Goal: Task Accomplishment & Management: Use online tool/utility

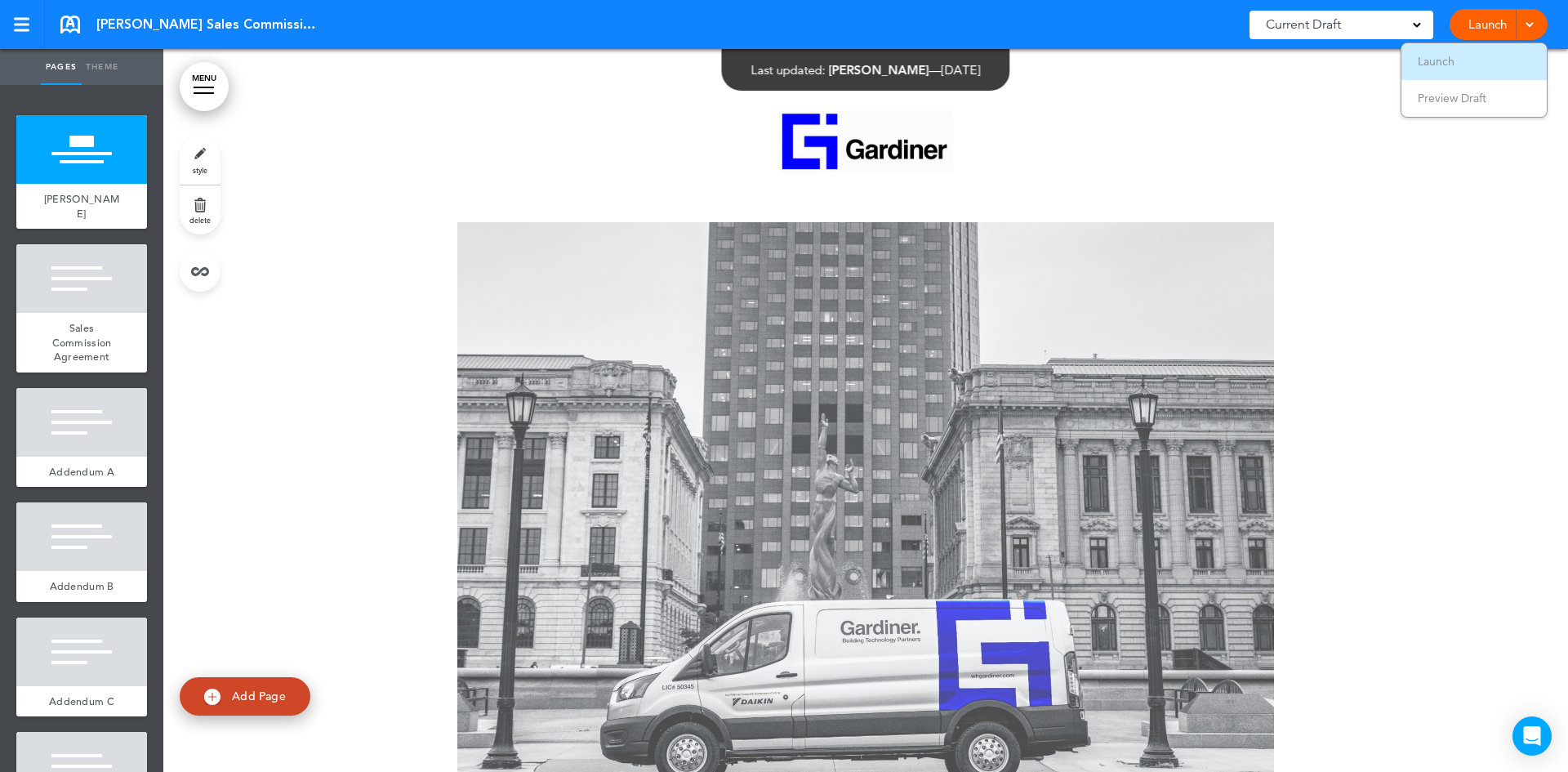
click at [1432, 58] on span "Launch" at bounding box center [1435, 60] width 37 height 15
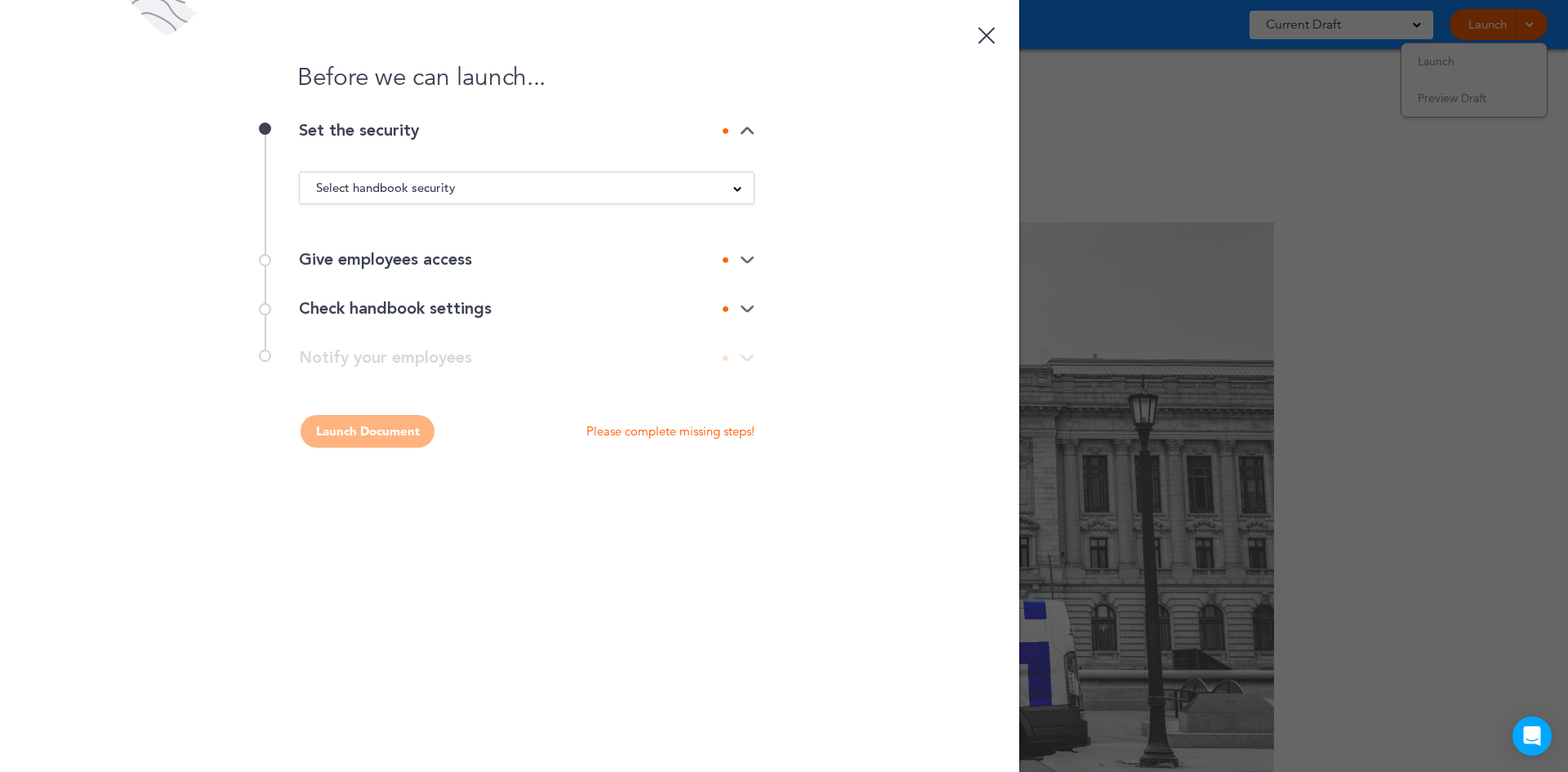
click at [989, 36] on link at bounding box center [986, 33] width 33 height 33
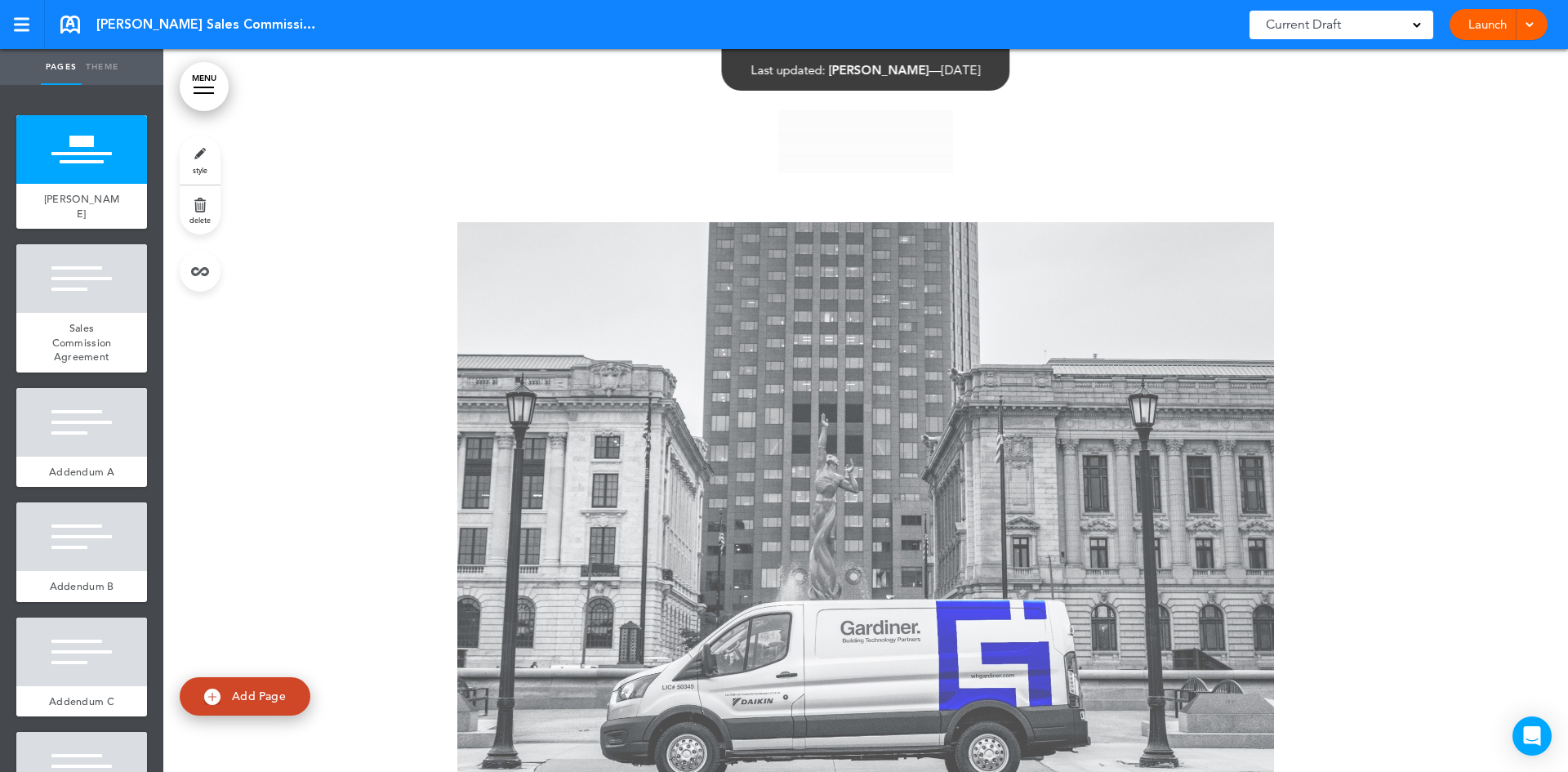
click at [1532, 27] on span at bounding box center [1529, 23] width 11 height 11
click at [1441, 68] on span "Launch" at bounding box center [1435, 60] width 37 height 15
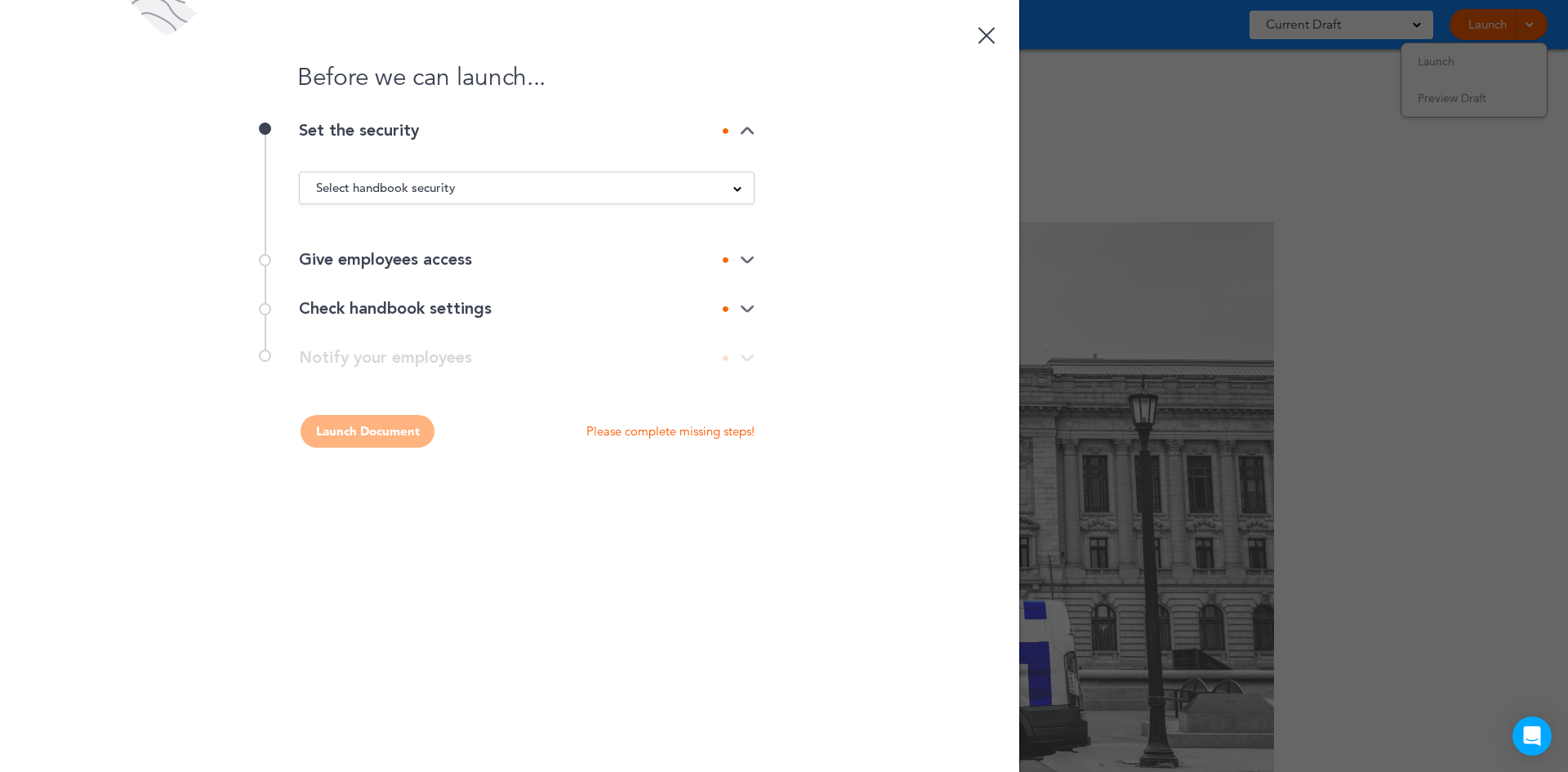
click at [460, 183] on div "Select handbook security" at bounding box center [526, 188] width 454 height 18
click at [424, 246] on li "Private link" at bounding box center [526, 249] width 454 height 21
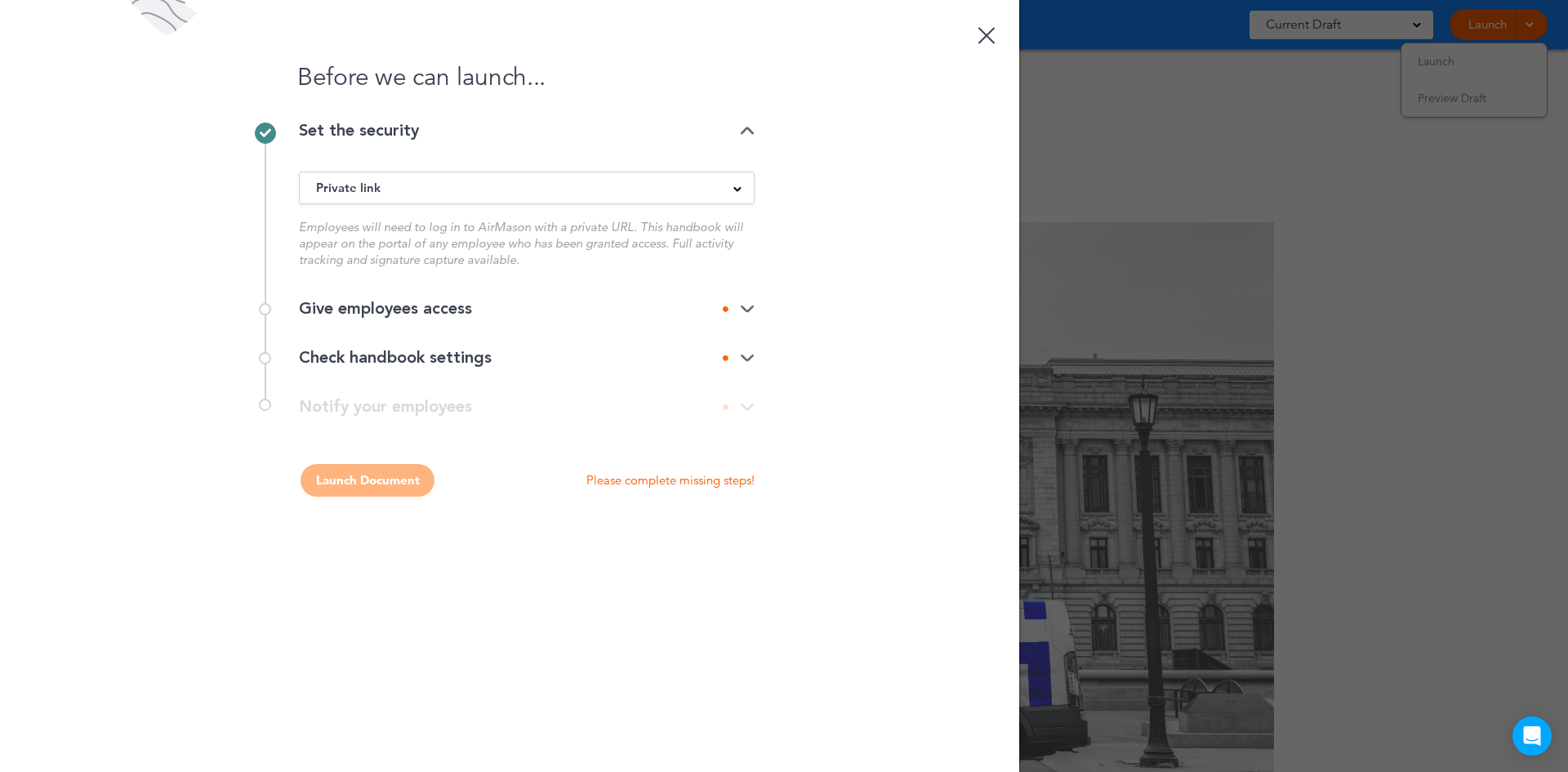
click at [752, 308] on img at bounding box center [747, 309] width 15 height 11
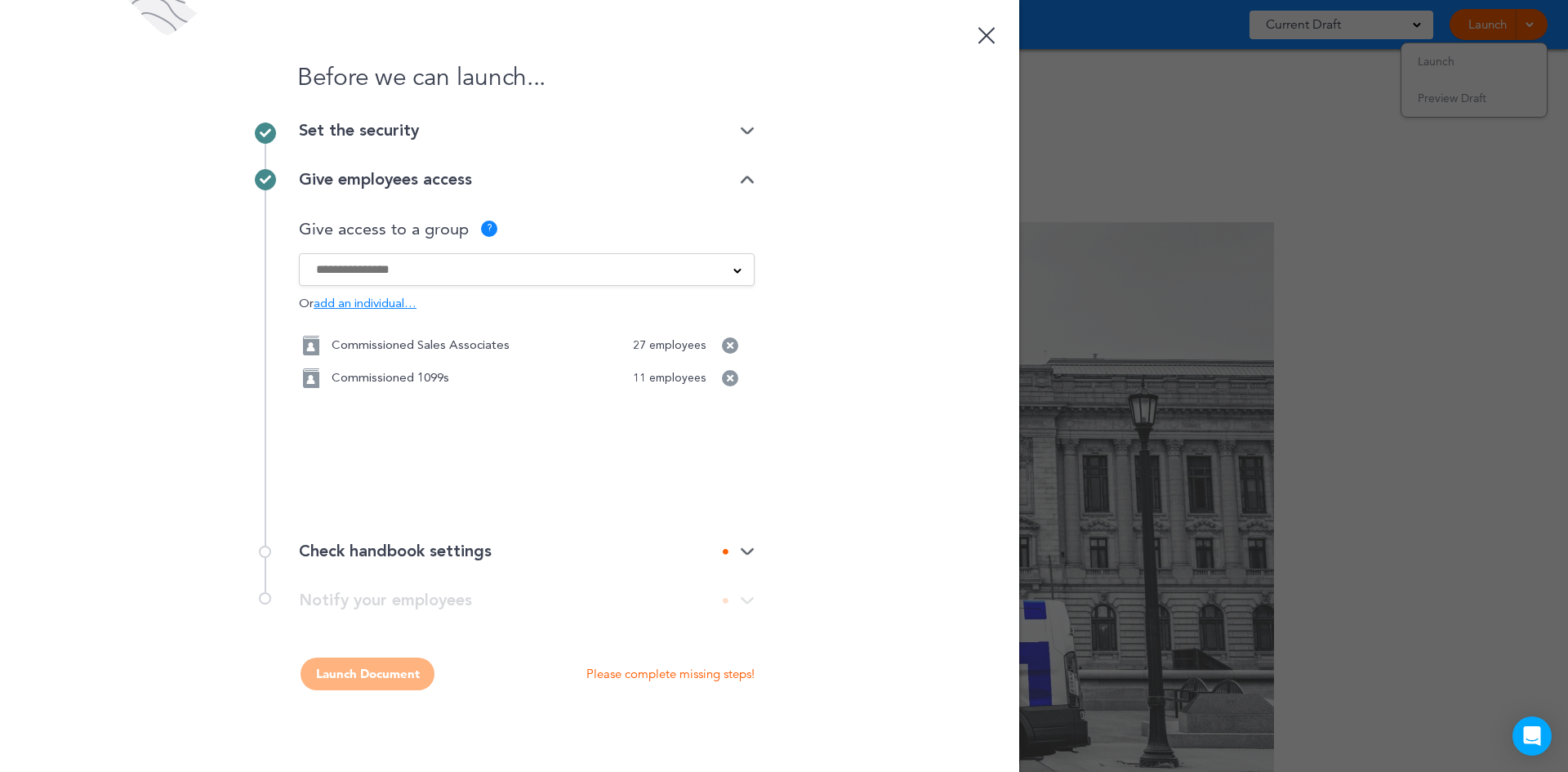
click at [742, 551] on img at bounding box center [747, 551] width 15 height 11
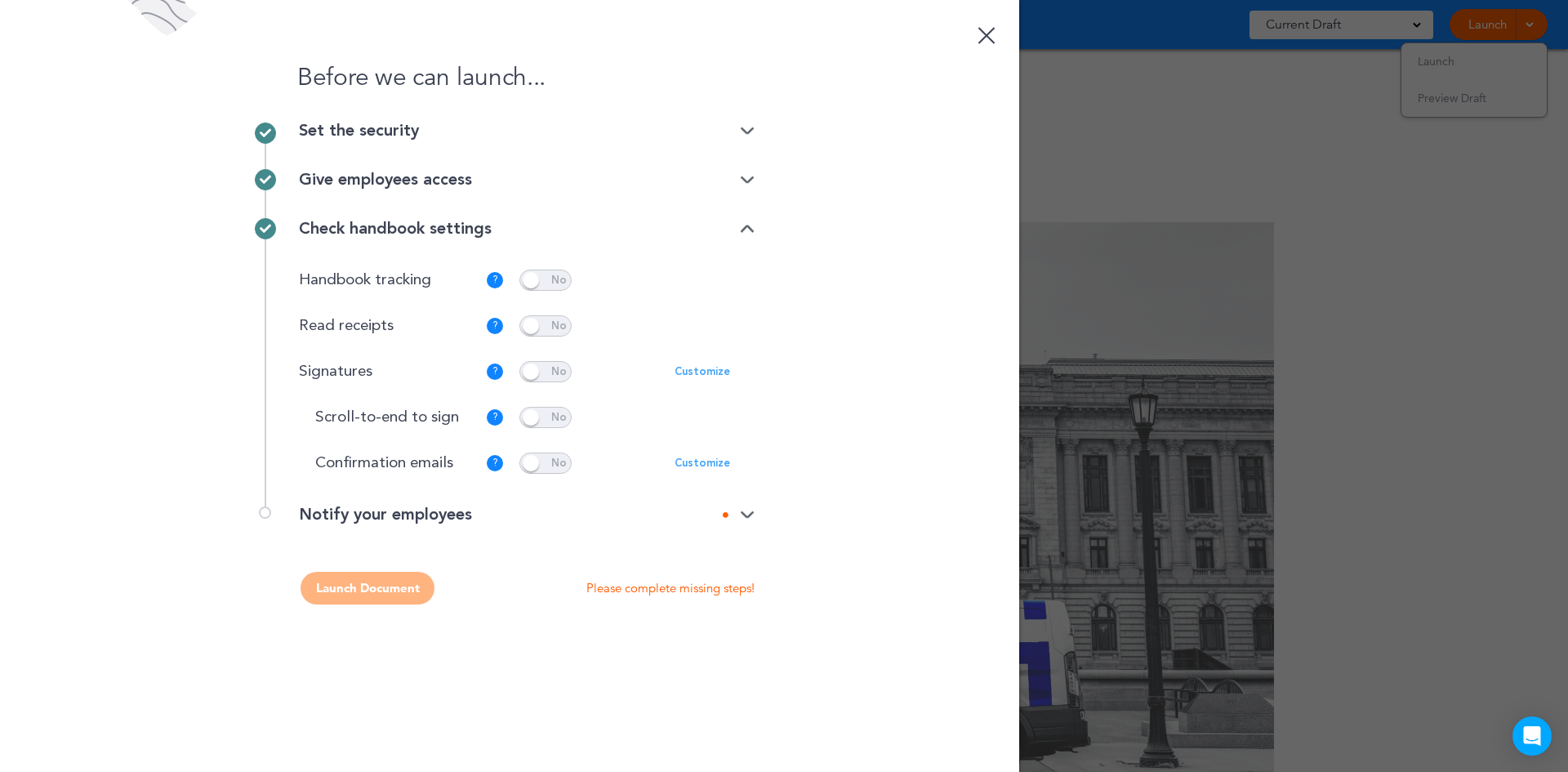
click at [702, 465] on p "Customize" at bounding box center [702, 463] width 55 height 11
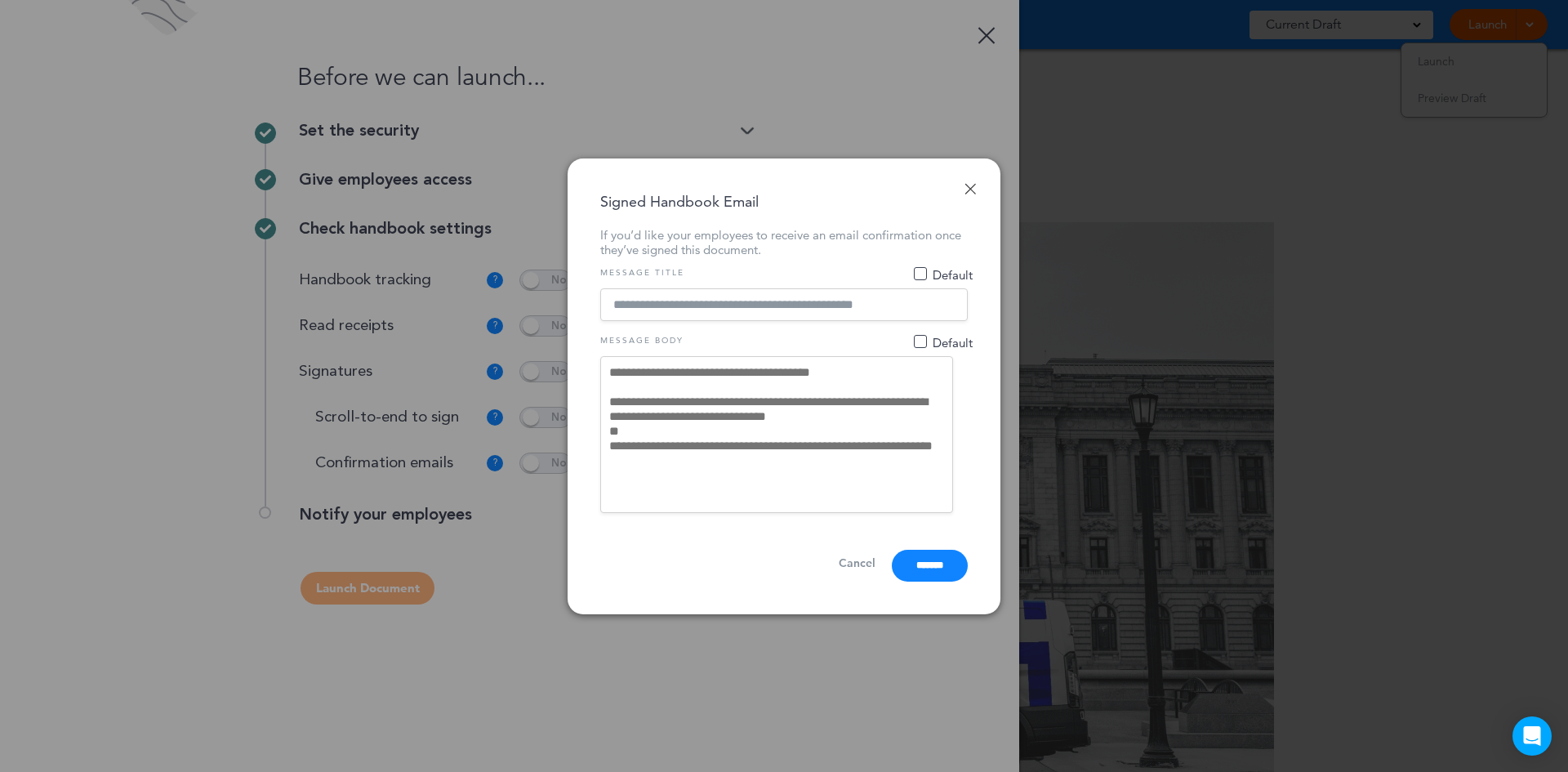
click at [969, 184] on link "Done" at bounding box center [970, 189] width 12 height 12
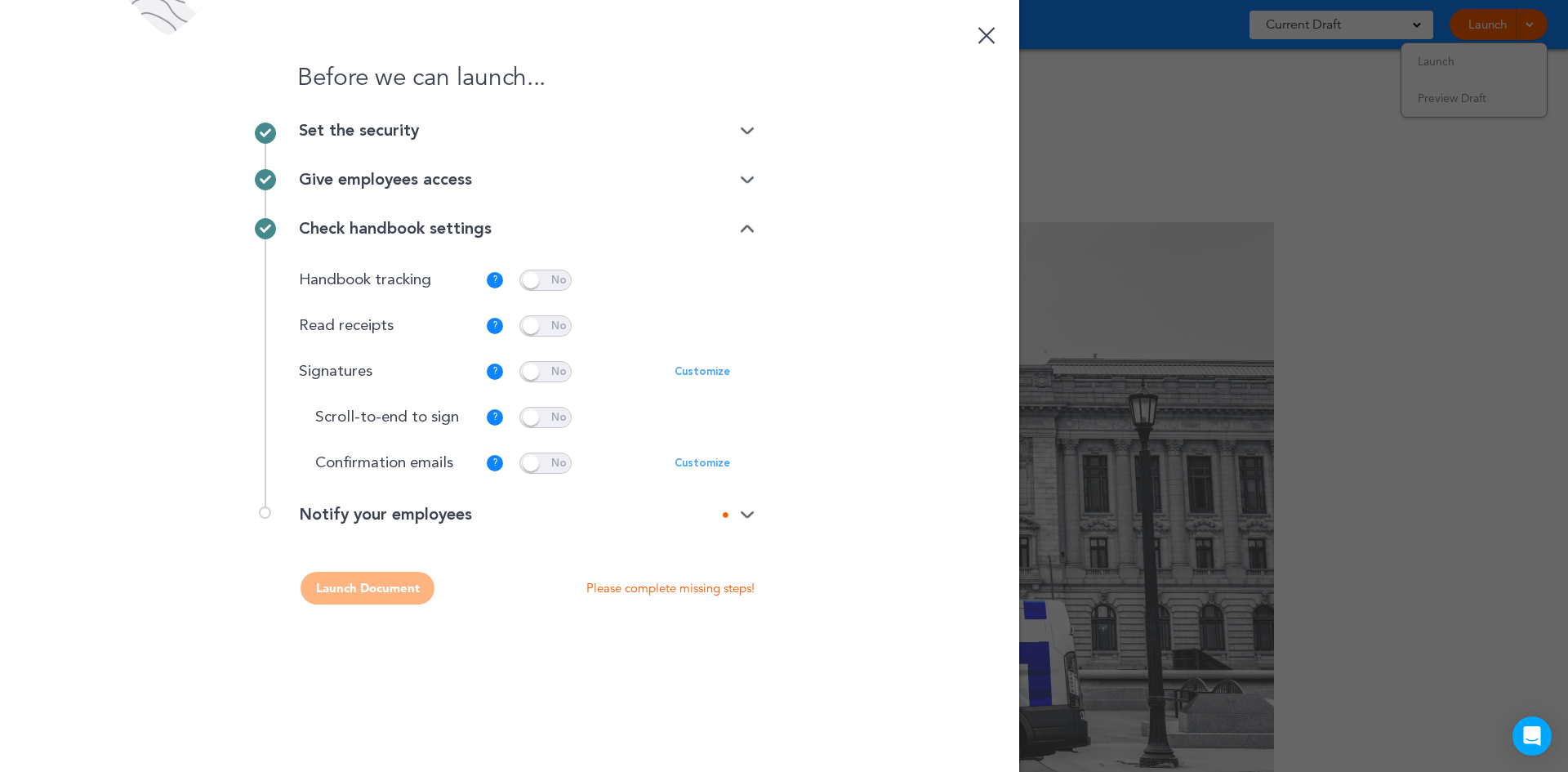
click at [750, 512] on img at bounding box center [747, 515] width 15 height 11
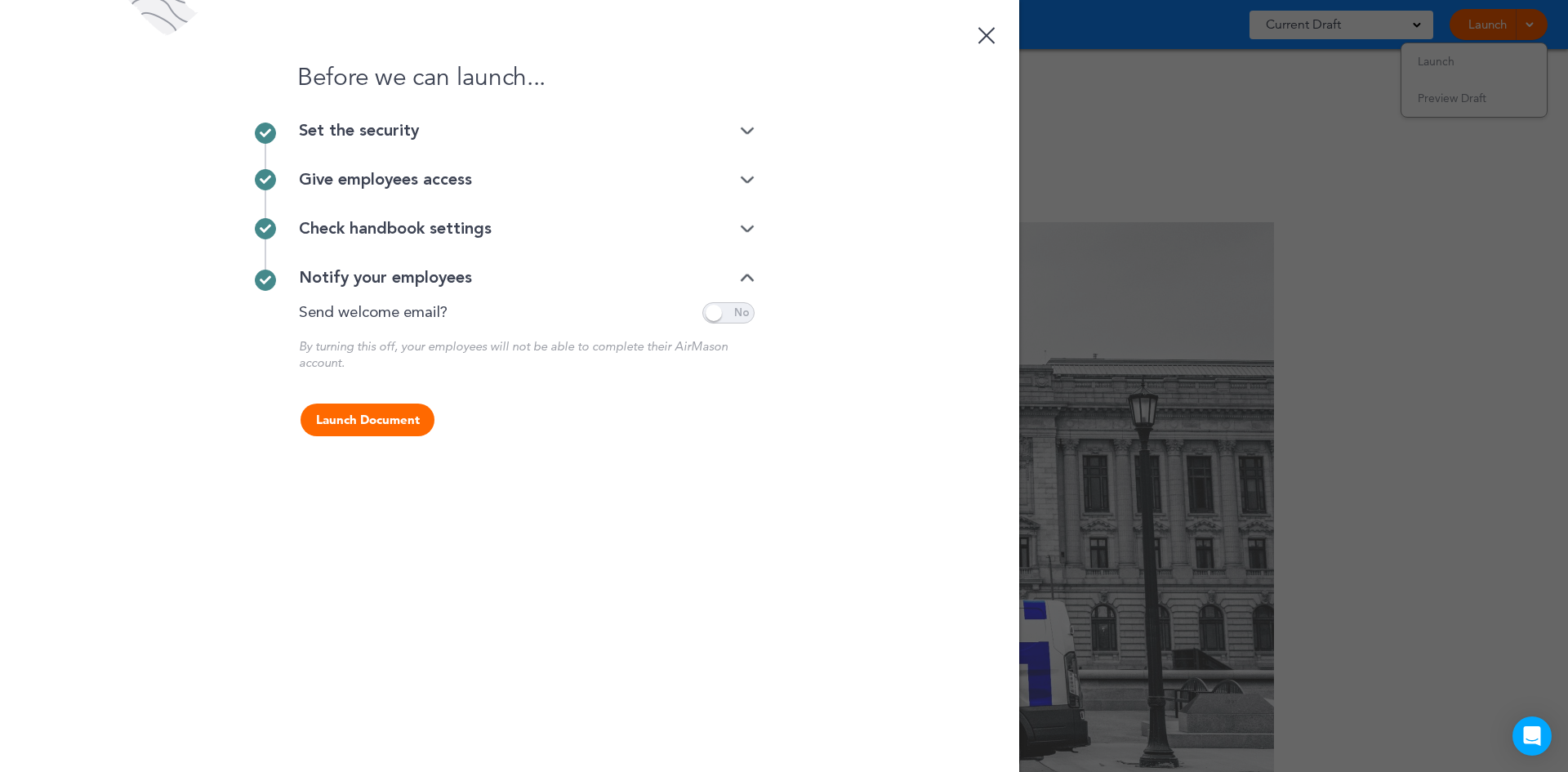
click at [752, 276] on img at bounding box center [747, 278] width 15 height 11
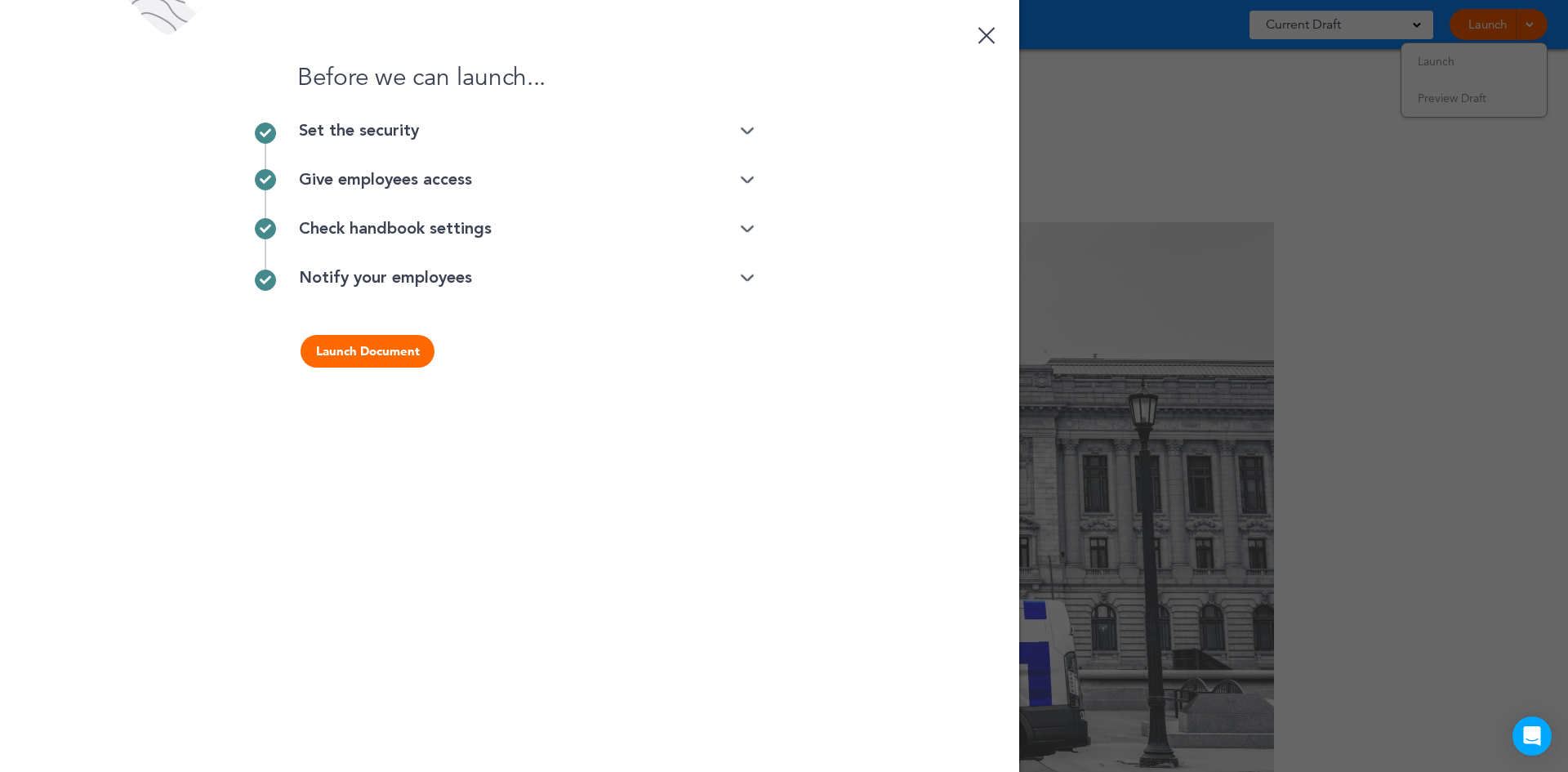
click at [349, 346] on button "Launch Document" at bounding box center [367, 351] width 134 height 33
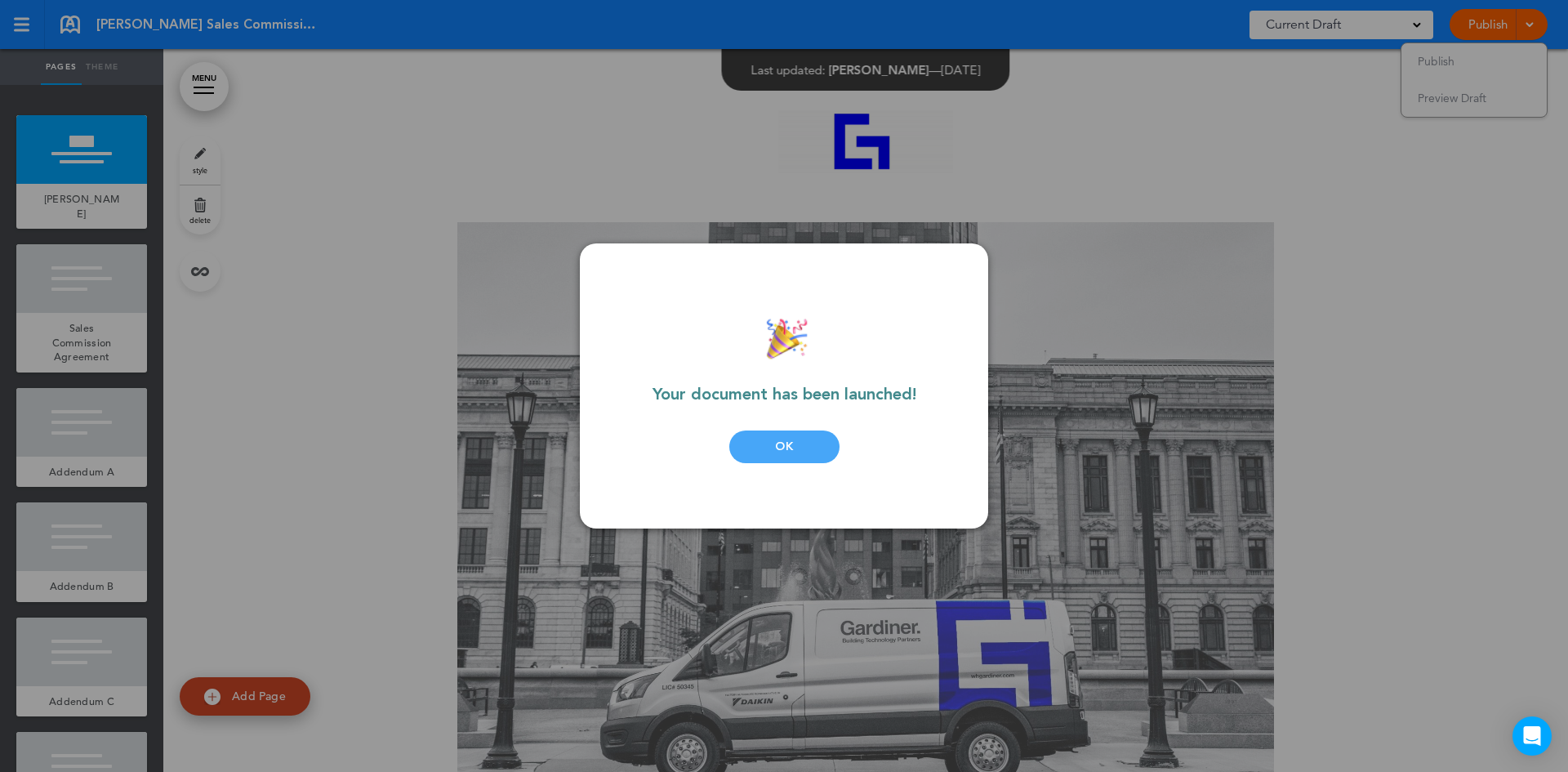
click at [785, 450] on div "OK" at bounding box center [784, 446] width 110 height 33
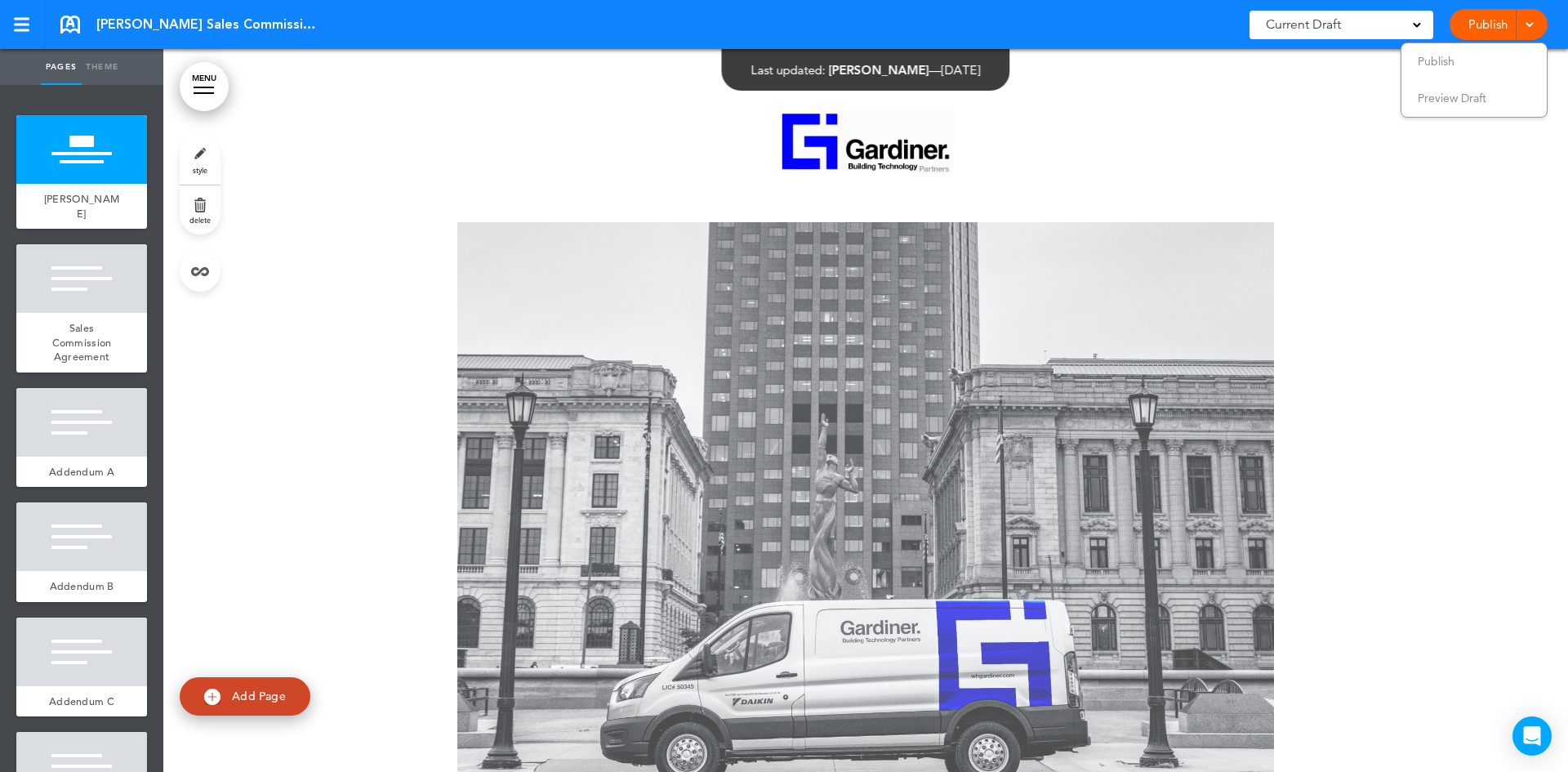
click at [68, 25] on link at bounding box center [70, 25] width 20 height 18
